Goal: Download file/media

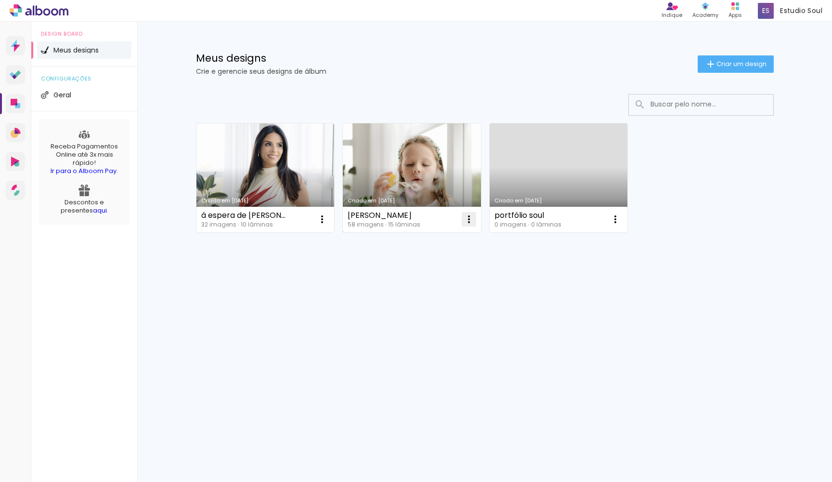
click at [469, 217] on iron-icon at bounding box center [469, 219] width 12 height 12
click at [443, 240] on paper-item "Abrir" at bounding box center [430, 241] width 96 height 19
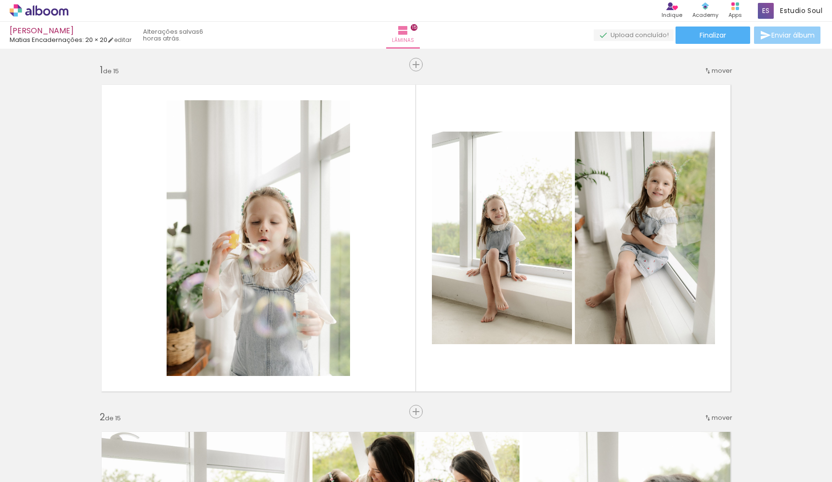
click at [772, 39] on span "Enviar álbum" at bounding box center [793, 35] width 43 height 7
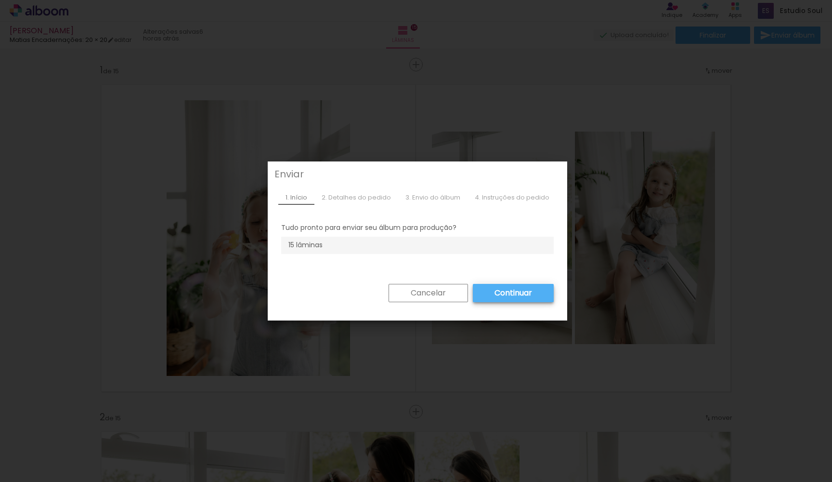
click at [0, 0] on slot "Cancelar" at bounding box center [0, 0] width 0 height 0
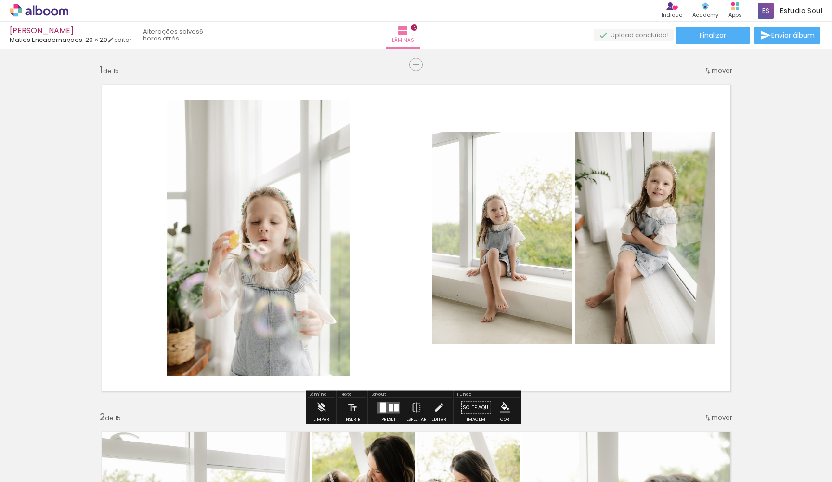
click at [57, 13] on icon at bounding box center [54, 11] width 7 height 7
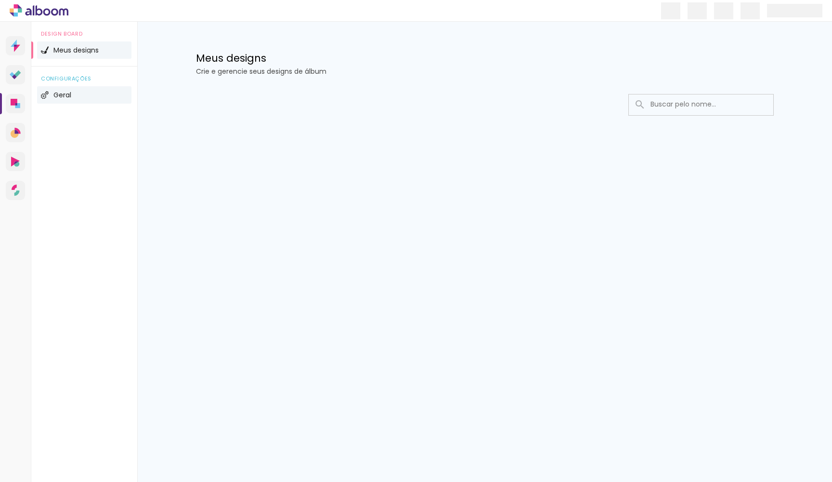
click at [68, 86] on li "Geral" at bounding box center [84, 94] width 94 height 17
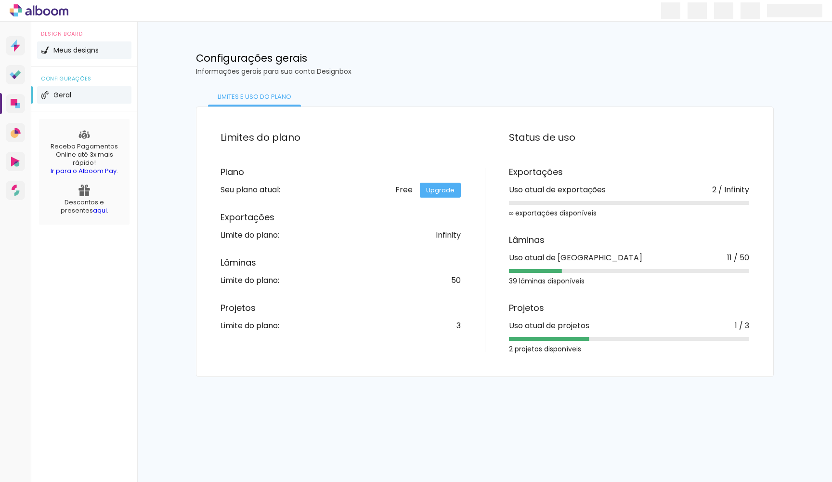
click at [86, 52] on span "Meus designs" at bounding box center [75, 50] width 45 height 7
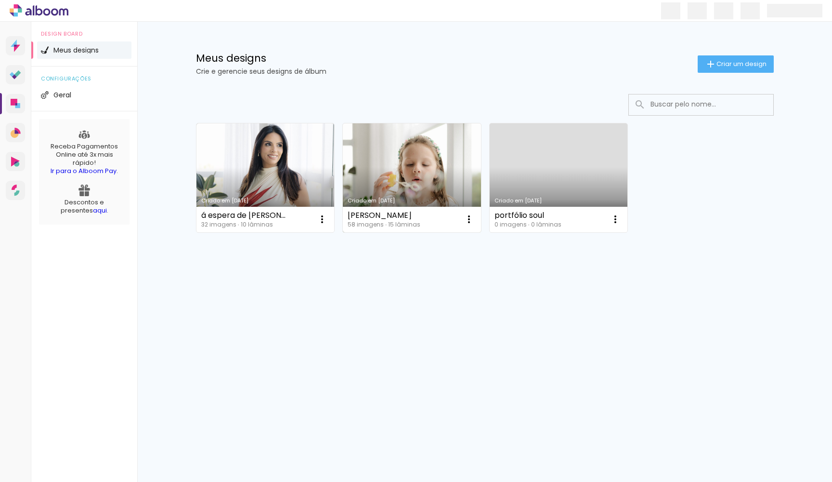
click at [466, 167] on link "Criado em [DATE]" at bounding box center [412, 177] width 138 height 109
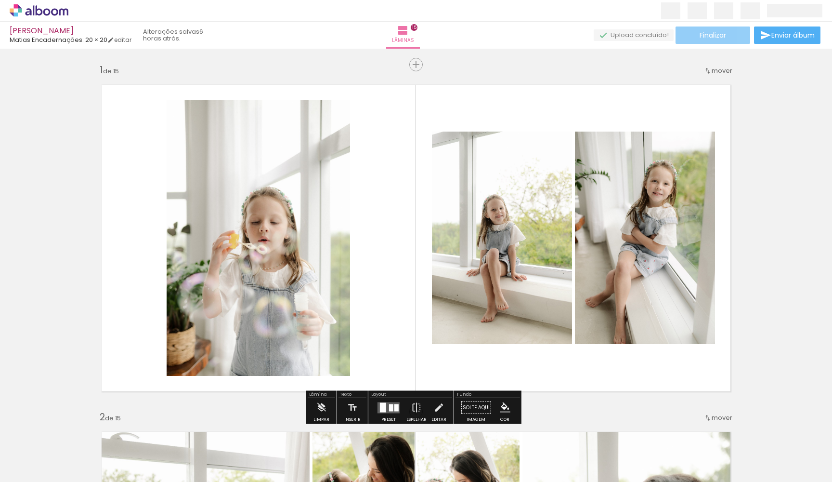
click at [726, 36] on paper-button "Finalizar" at bounding box center [713, 34] width 75 height 17
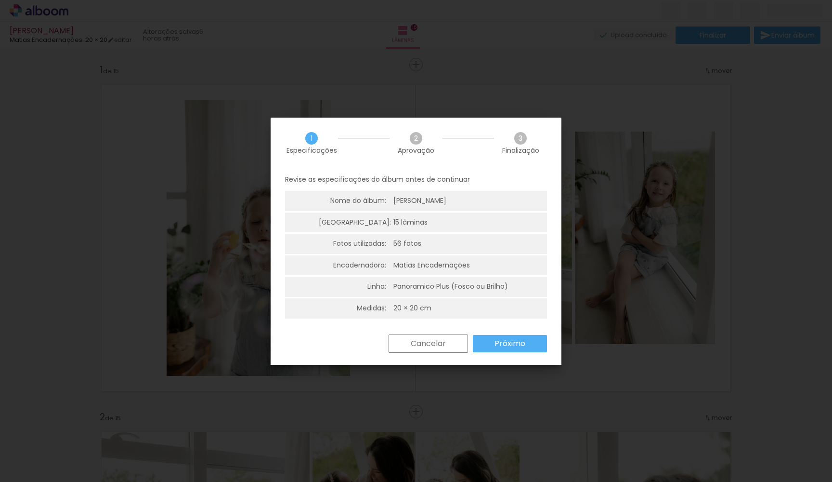
click at [0, 0] on slot "Próximo" at bounding box center [0, 0] width 0 height 0
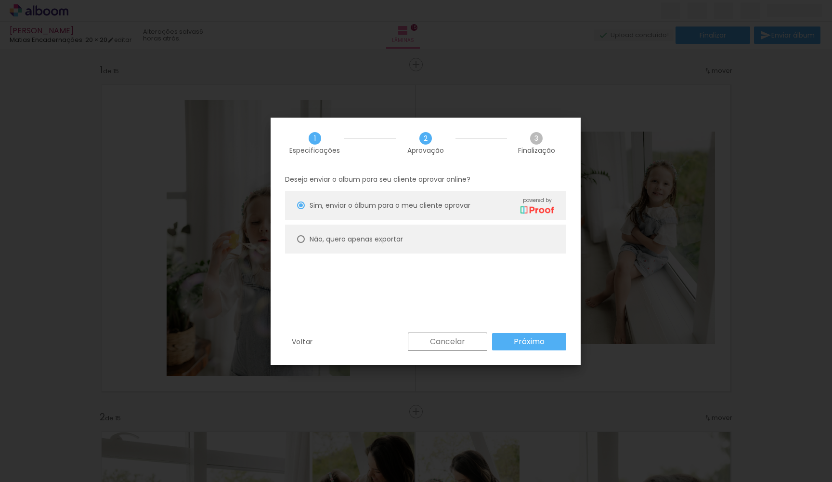
click at [0, 0] on paper-radio-button "Não, quero apenas exportar" at bounding box center [0, 0] width 0 height 0
type paper-radio-button "on"
click at [0, 0] on slot "Próximo" at bounding box center [0, 0] width 0 height 0
type input "Alta, 300 DPI"
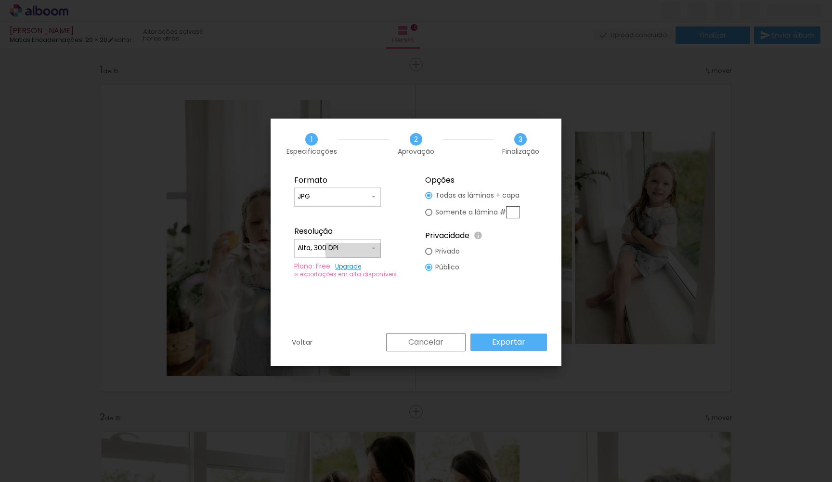
click at [0, 0] on input "Alta, 300 DPI" at bounding box center [0, 0] width 0 height 0
click at [0, 0] on paper-item "Alta, 300 DPI" at bounding box center [0, 0] width 0 height 0
click at [0, 0] on slot "Exportar" at bounding box center [0, 0] width 0 height 0
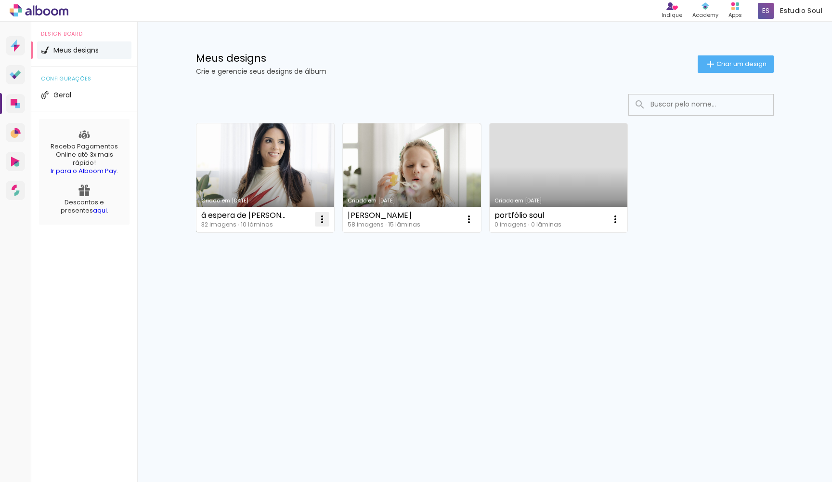
click at [320, 216] on iron-icon at bounding box center [322, 219] width 12 height 12
click at [299, 173] on link "Criado em [DATE]" at bounding box center [265, 177] width 138 height 109
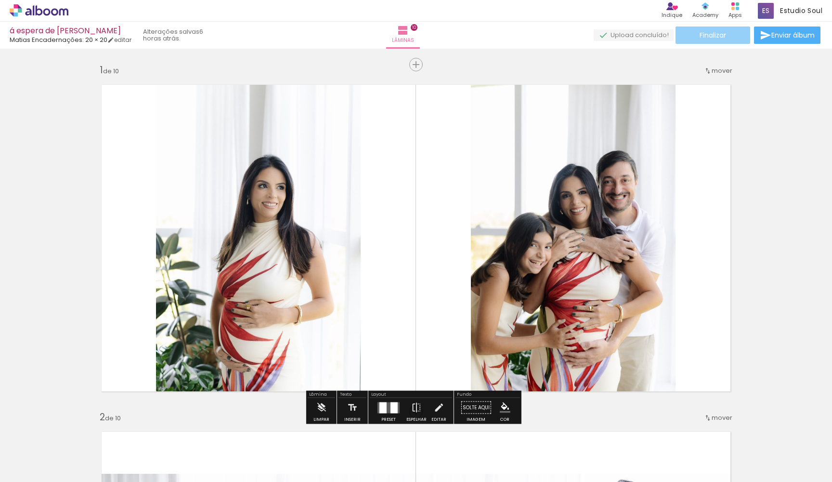
click at [709, 39] on span "Finalizar" at bounding box center [713, 35] width 26 height 7
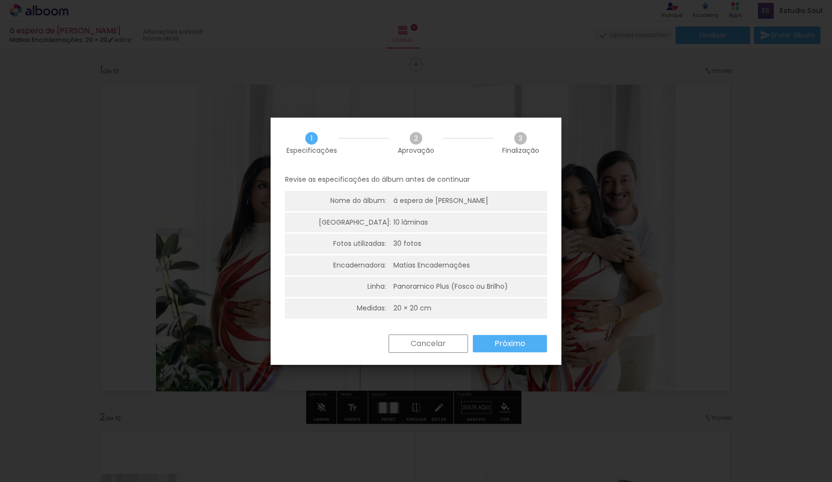
click at [0, 0] on slot "Próximo" at bounding box center [0, 0] width 0 height 0
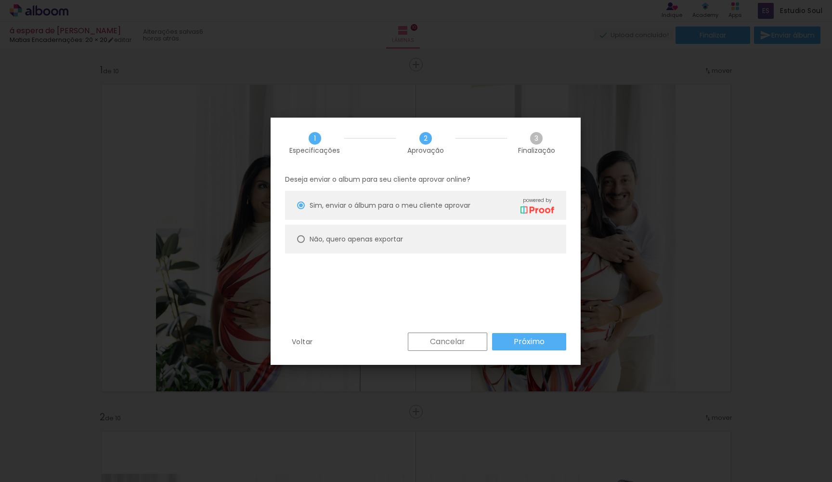
click at [406, 242] on paper-radio-button "Não, quero apenas exportar" at bounding box center [425, 238] width 281 height 29
type paper-radio-button "on"
click at [0, 0] on slot "Próximo" at bounding box center [0, 0] width 0 height 0
type input "Alta, 300 DPI"
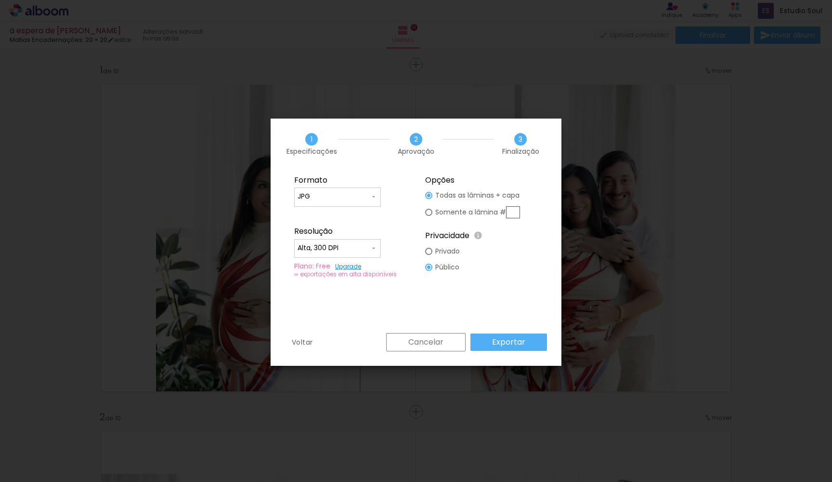
click at [429, 250] on div at bounding box center [428, 251] width 7 height 7
type paper-radio-button "on"
click at [0, 0] on slot "Exportar" at bounding box center [0, 0] width 0 height 0
